Goal: Complete application form

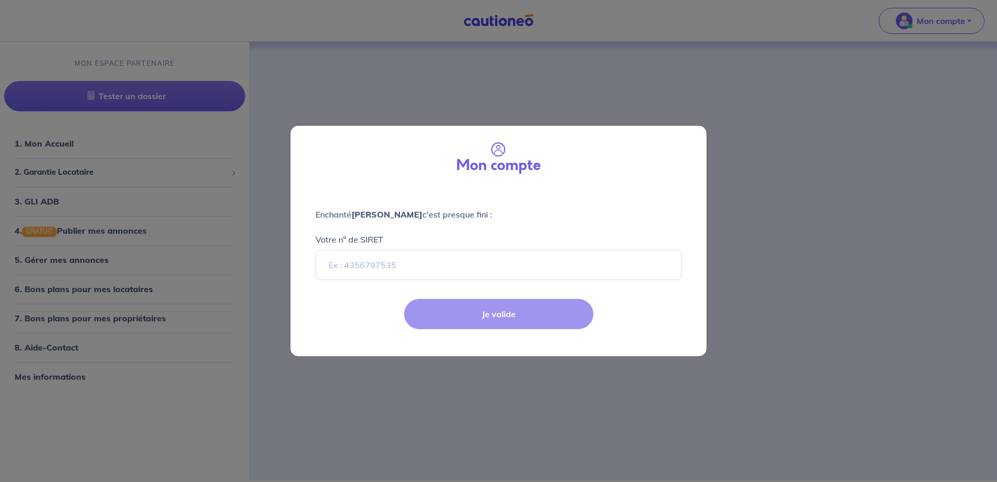
click at [747, 300] on div "Mon compte Enchanté [PERSON_NAME] c'est presque fini : Votre n° de SIRET Je val…" at bounding box center [498, 241] width 997 height 482
select select "FR"
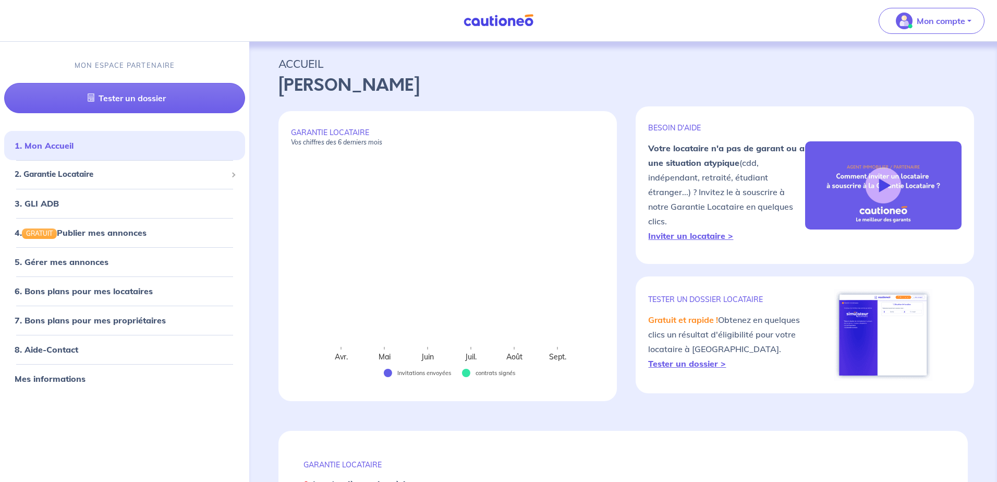
select select "FR"
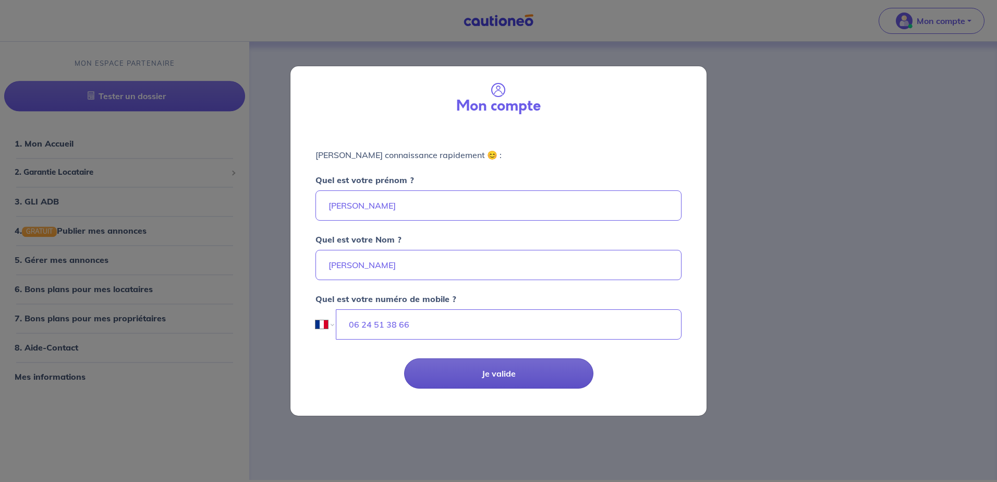
click at [509, 366] on button "Je valide" at bounding box center [498, 373] width 189 height 30
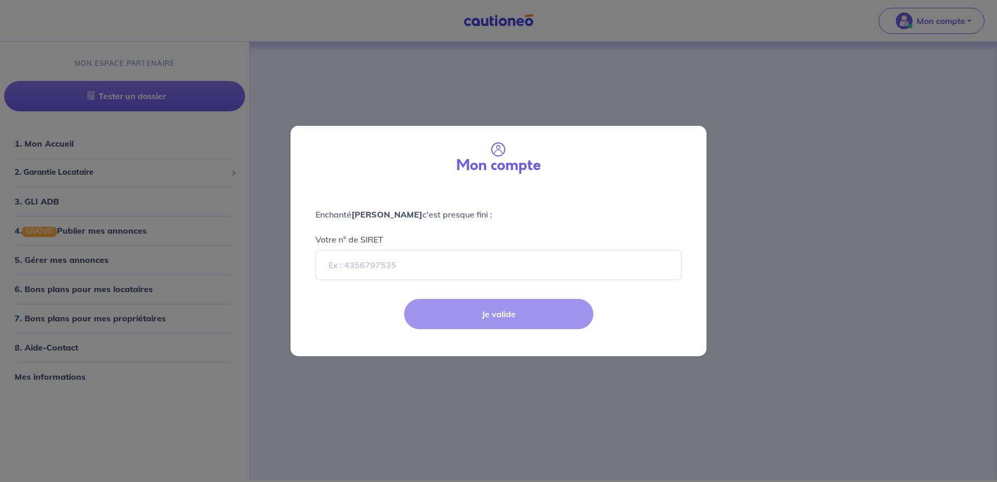
click at [921, 26] on div "Mon compte Enchanté [PERSON_NAME] c'est presque fini : Votre n° de SIRET Je val…" at bounding box center [498, 241] width 997 height 482
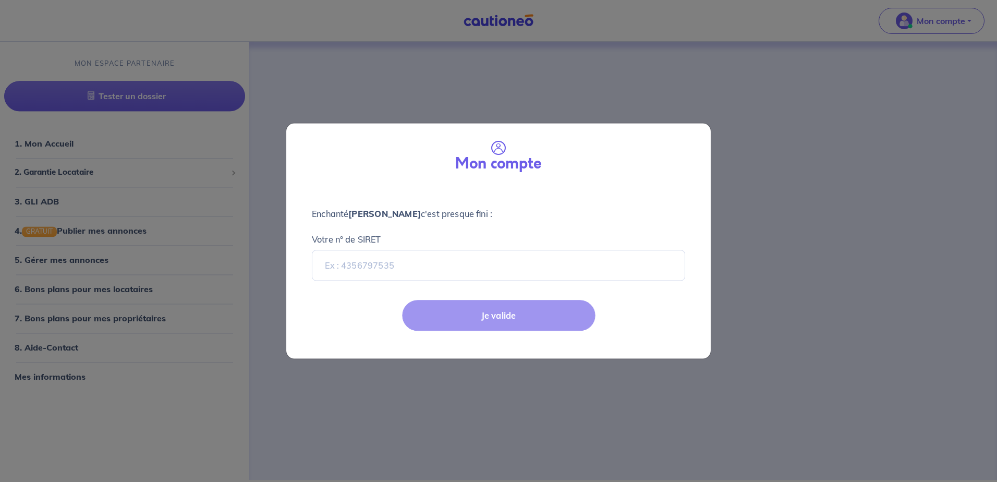
drag, startPoint x: 921, startPoint y: 26, endPoint x: 612, endPoint y: 48, distance: 309.5
click at [918, 26] on div "Mon compte Enchanté [PERSON_NAME] c'est presque fini : Votre n° de SIRET Je val…" at bounding box center [498, 241] width 997 height 482
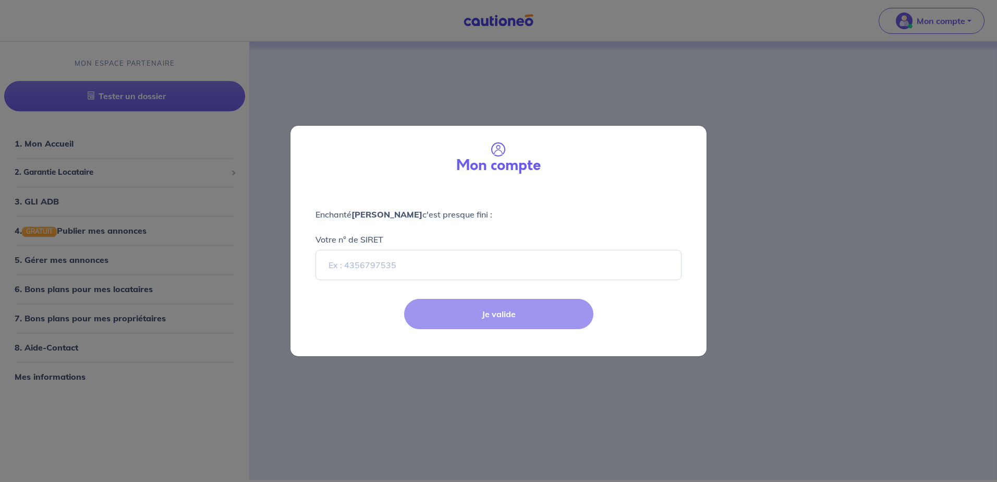
select select "FR"
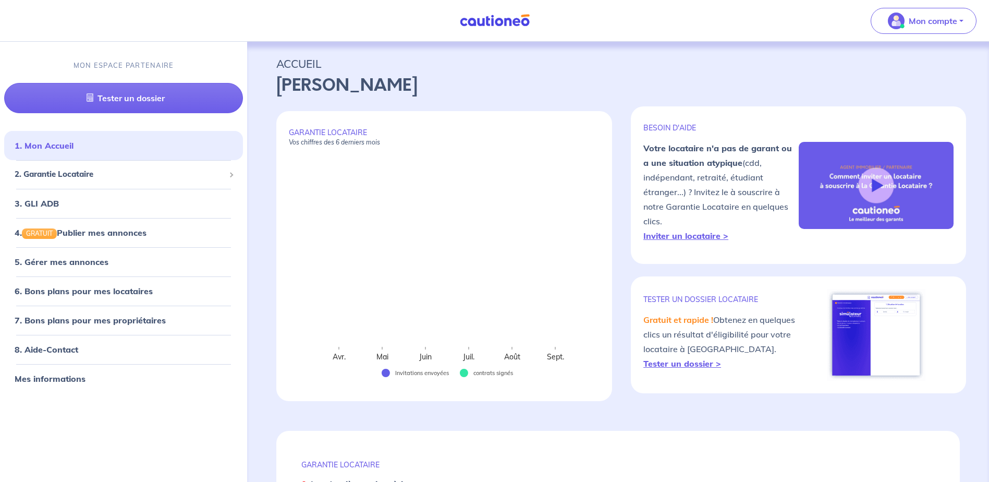
select select "FR"
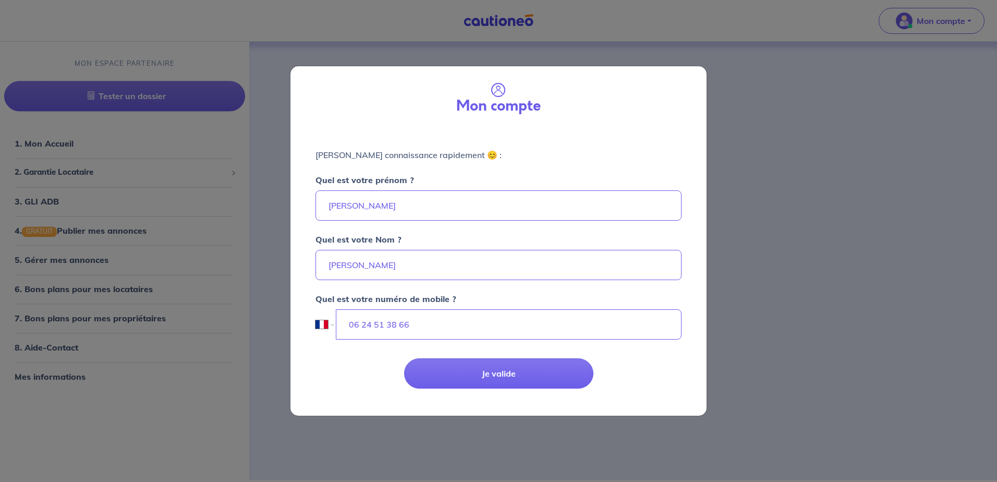
click at [484, 54] on div "Mon compte [PERSON_NAME] connaissance rapidement 😊 : Quel est votre prénom ? [P…" at bounding box center [498, 241] width 997 height 482
